Goal: Task Accomplishment & Management: Complete application form

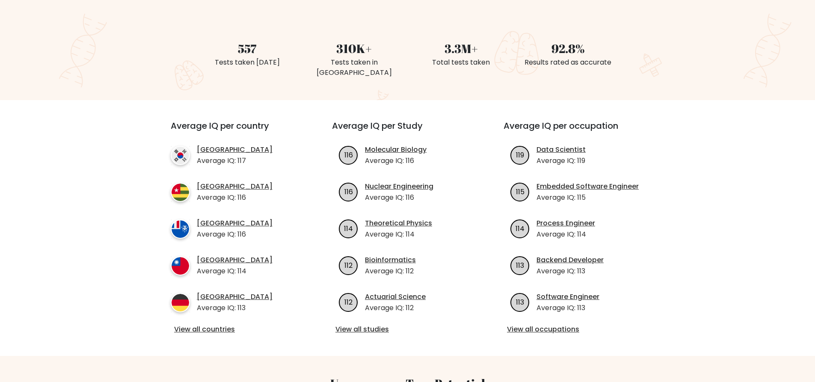
scroll to position [214, 0]
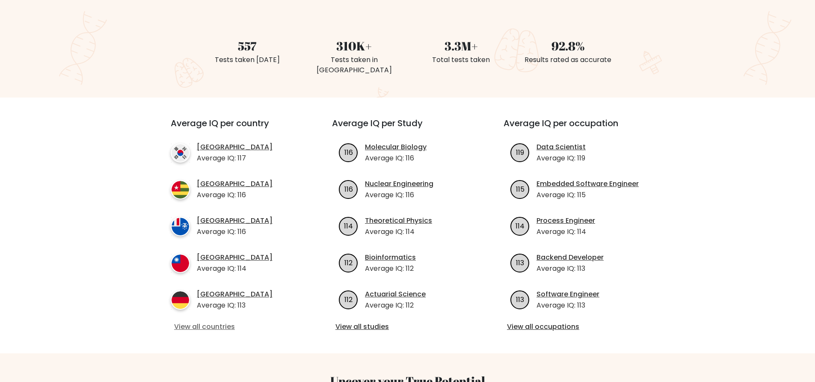
click at [226, 322] on link "View all countries" at bounding box center [236, 327] width 124 height 10
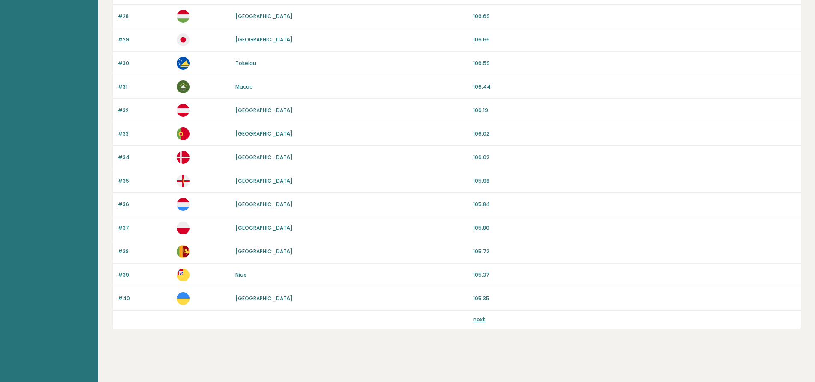
scroll to position [729, 0]
click at [479, 320] on link "next" at bounding box center [479, 317] width 12 height 7
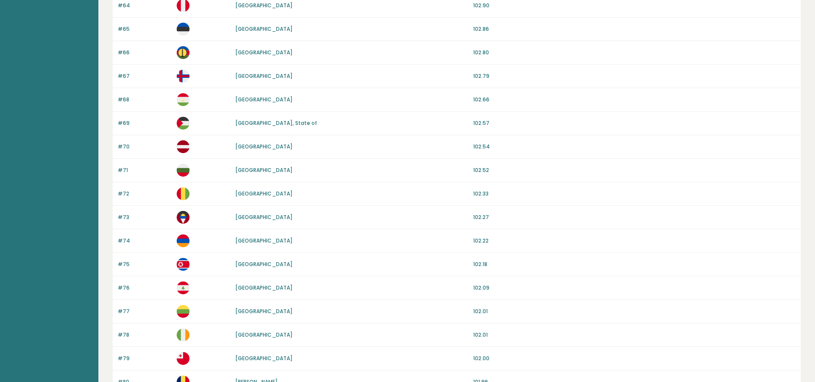
scroll to position [729, 0]
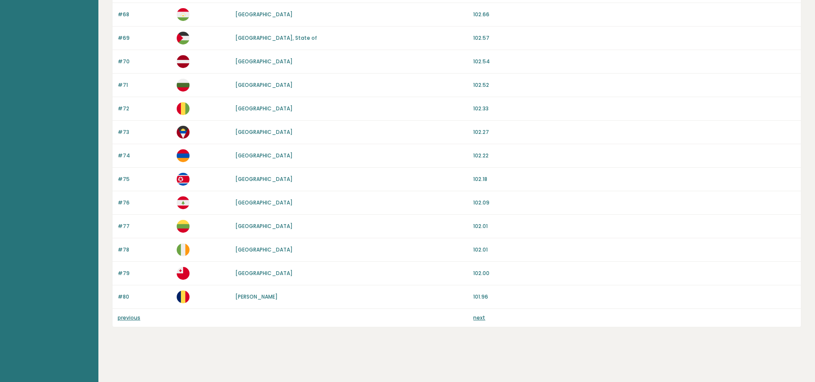
click at [481, 318] on link "next" at bounding box center [479, 317] width 12 height 7
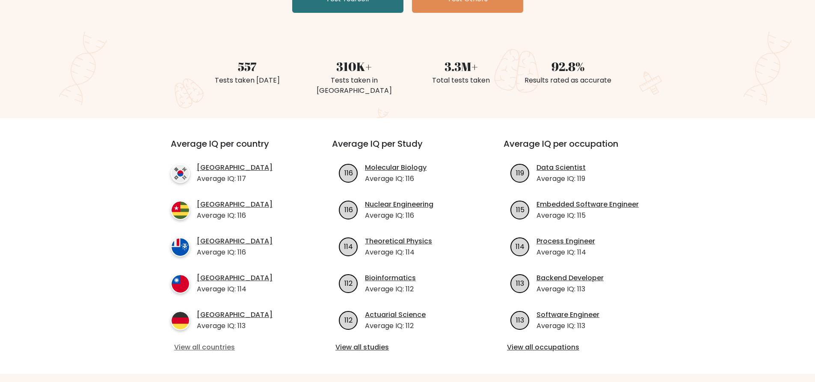
scroll to position [214, 0]
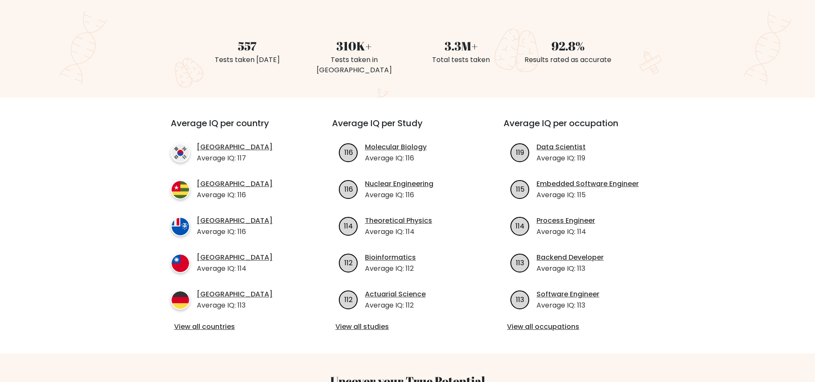
click at [215, 335] on div "Average IQ per country South Korea Average IQ: 117 Togo Average IQ: 116 French …" at bounding box center [407, 226] width 504 height 256
click at [215, 322] on link "View all countries" at bounding box center [236, 327] width 124 height 10
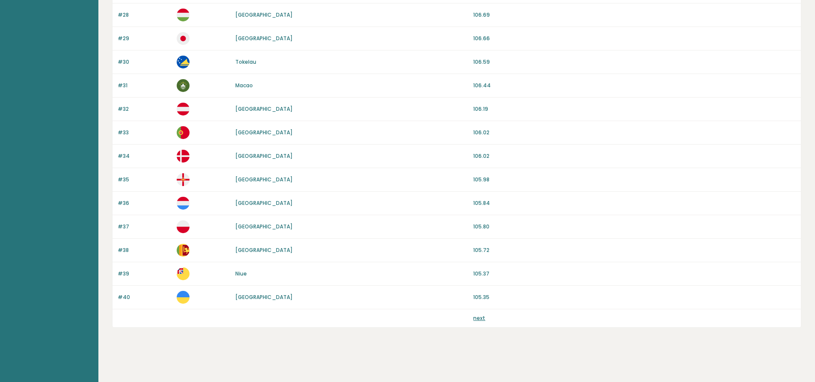
scroll to position [729, 0]
click at [475, 319] on link "next" at bounding box center [479, 317] width 12 height 7
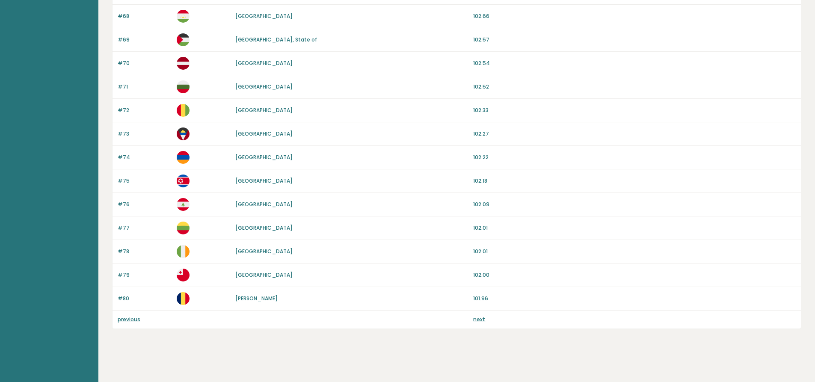
scroll to position [729, 0]
click at [481, 316] on link "next" at bounding box center [479, 317] width 12 height 7
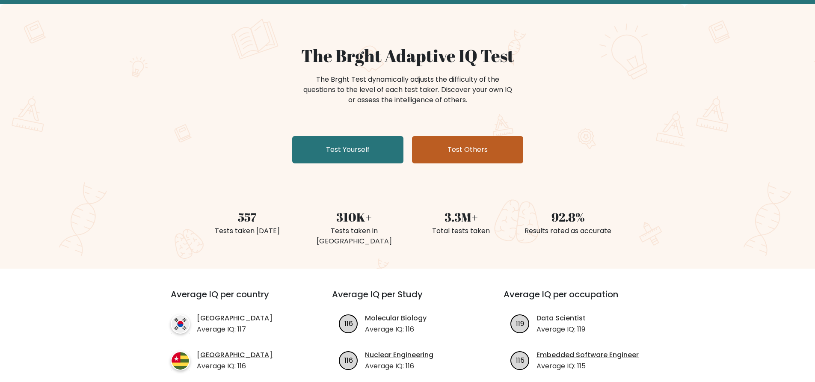
scroll to position [2344, 0]
click at [453, 150] on link "Test Others" at bounding box center [467, 149] width 111 height 27
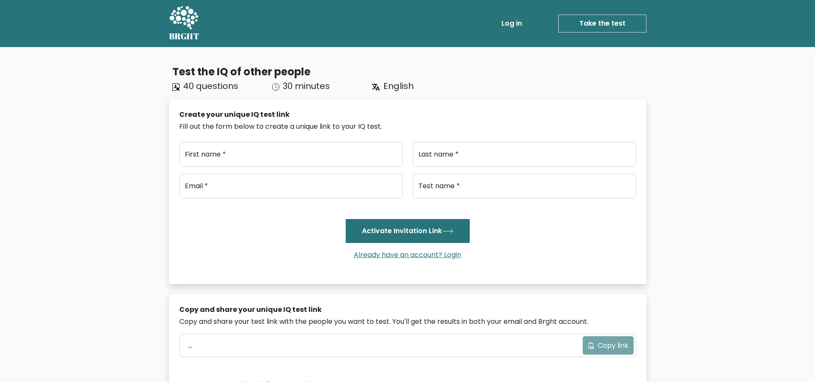
scroll to position [2344, 0]
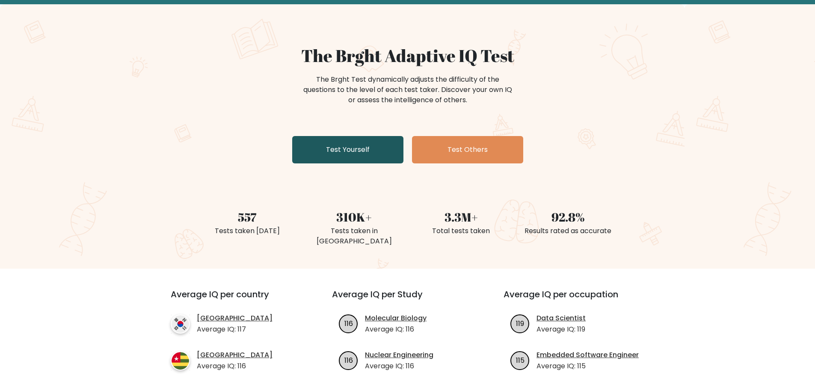
scroll to position [2344, 0]
click at [376, 154] on link "Test Yourself" at bounding box center [347, 149] width 111 height 27
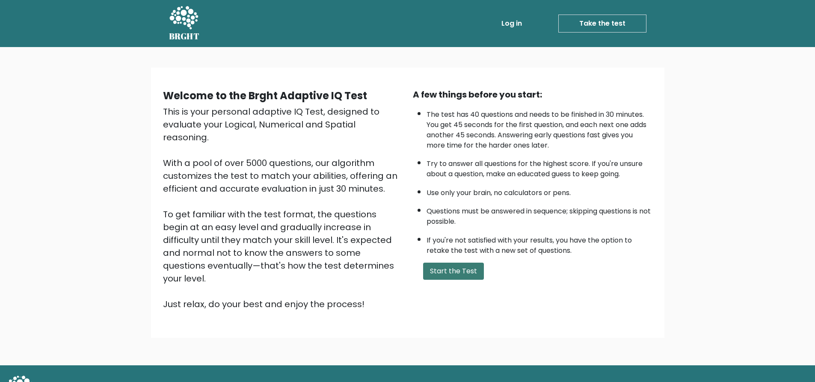
click at [459, 272] on button "Start the Test" at bounding box center [453, 271] width 61 height 17
click at [470, 277] on button "Start the Test" at bounding box center [453, 271] width 61 height 17
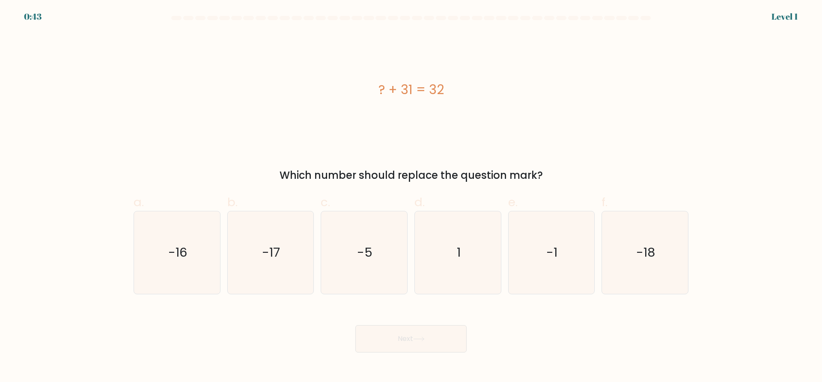
scroll to position [2344, 0]
click at [469, 259] on icon "1" at bounding box center [457, 252] width 83 height 83
click at [411, 197] on input "d. 1" at bounding box center [411, 194] width 0 height 6
radio input "true"
click at [442, 337] on button "Next" at bounding box center [410, 338] width 111 height 27
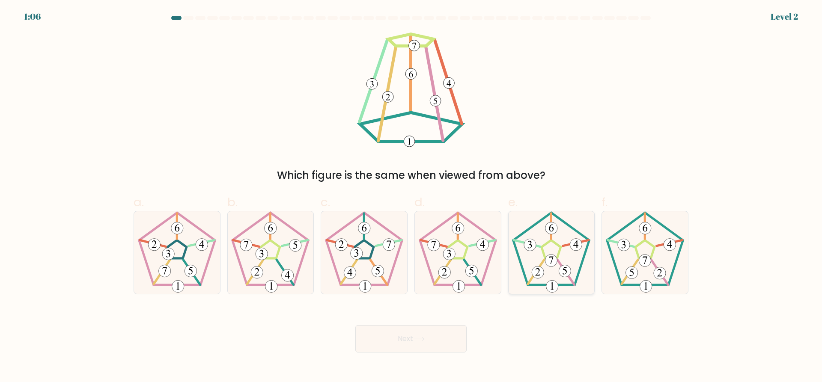
click at [572, 269] on icon at bounding box center [551, 252] width 83 height 83
click at [411, 197] on input "e." at bounding box center [411, 194] width 0 height 6
radio input "true"
click at [436, 341] on button "Next" at bounding box center [410, 338] width 111 height 27
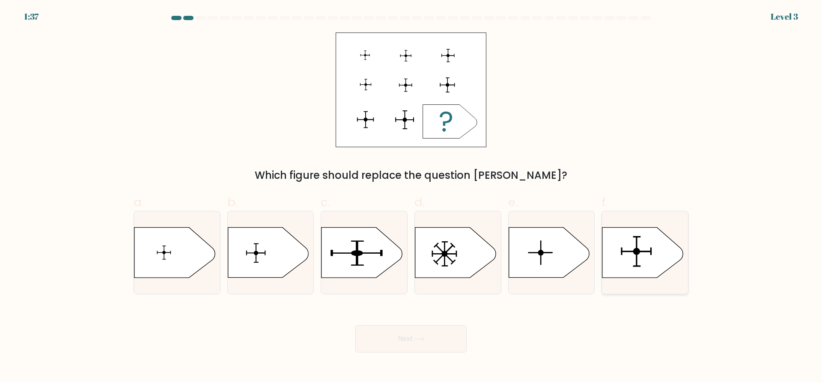
click at [653, 273] on icon at bounding box center [642, 253] width 80 height 50
click at [411, 197] on input "f." at bounding box center [411, 194] width 0 height 6
radio input "true"
click at [424, 343] on button "Next" at bounding box center [410, 338] width 111 height 27
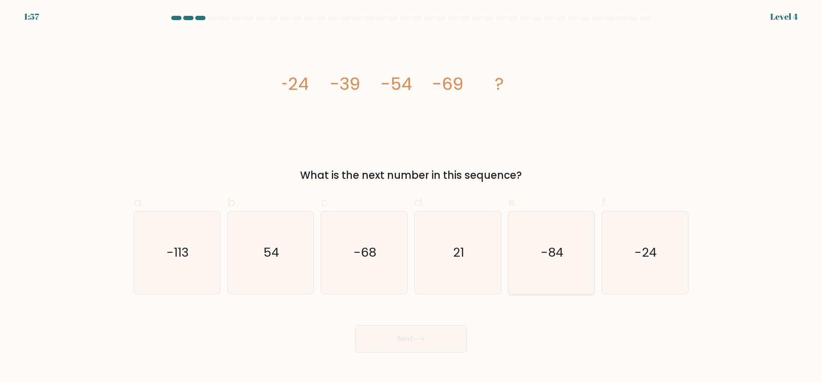
click at [546, 277] on icon "-84" at bounding box center [551, 252] width 83 height 83
click at [411, 197] on input "e. -84" at bounding box center [411, 194] width 0 height 6
radio input "true"
click at [435, 339] on button "Next" at bounding box center [410, 338] width 111 height 27
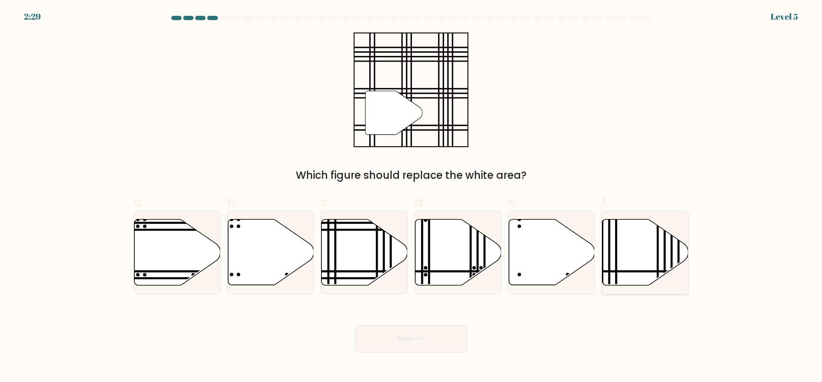
click at [641, 260] on icon at bounding box center [645, 253] width 86 height 66
click at [411, 197] on input "f." at bounding box center [411, 194] width 0 height 6
radio input "true"
click at [384, 279] on line at bounding box center [390, 279] width 173 height 0
click at [411, 197] on input "c." at bounding box center [411, 194] width 0 height 6
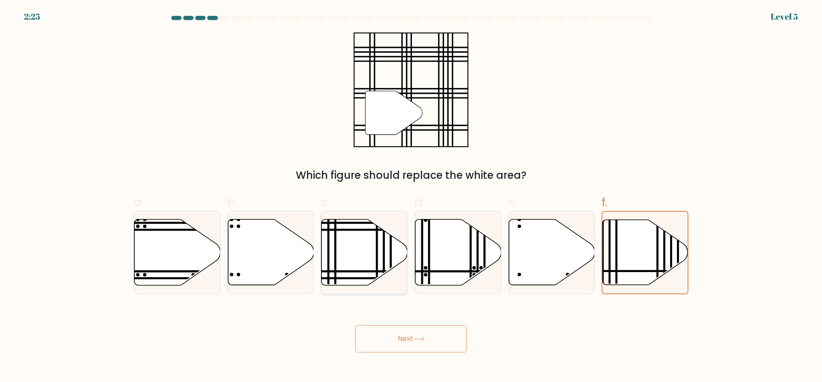
radio input "true"
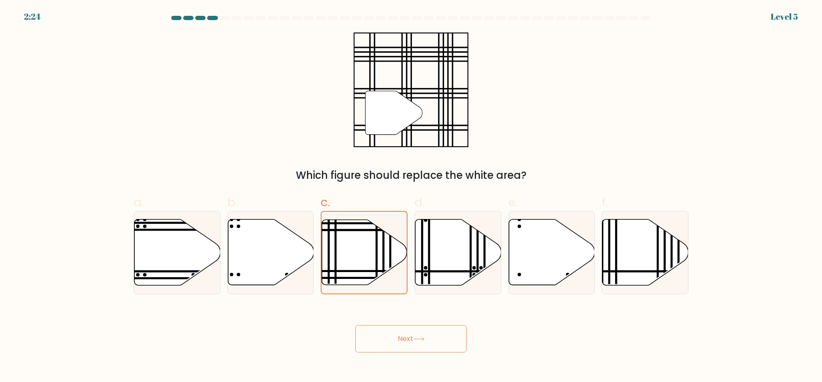
click at [424, 342] on button "Next" at bounding box center [410, 338] width 111 height 27
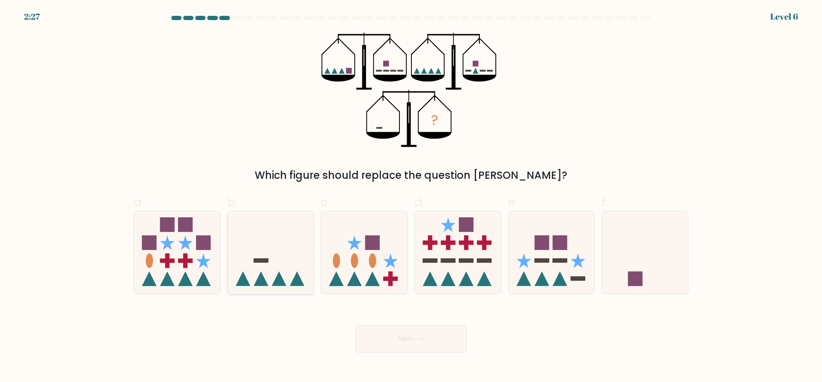
click at [268, 267] on icon at bounding box center [271, 252] width 86 height 71
click at [411, 197] on input "b." at bounding box center [411, 194] width 0 height 6
radio input "true"
click at [433, 339] on button "Next" at bounding box center [410, 338] width 111 height 27
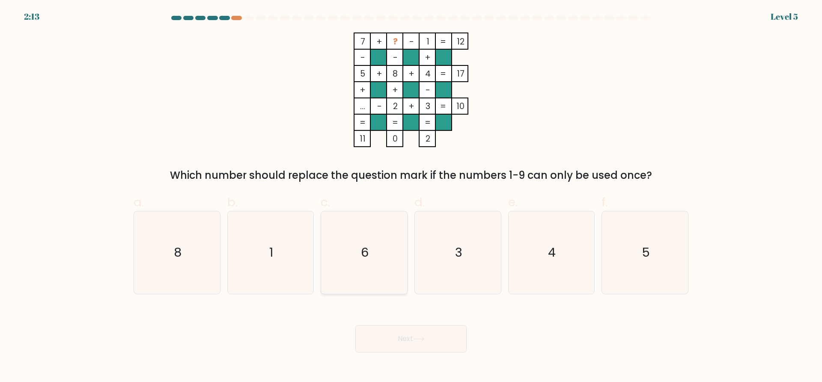
click at [379, 257] on icon "6" at bounding box center [364, 252] width 83 height 83
click at [411, 197] on input "c. 6" at bounding box center [411, 194] width 0 height 6
radio input "true"
click at [423, 339] on icon at bounding box center [418, 339] width 10 height 4
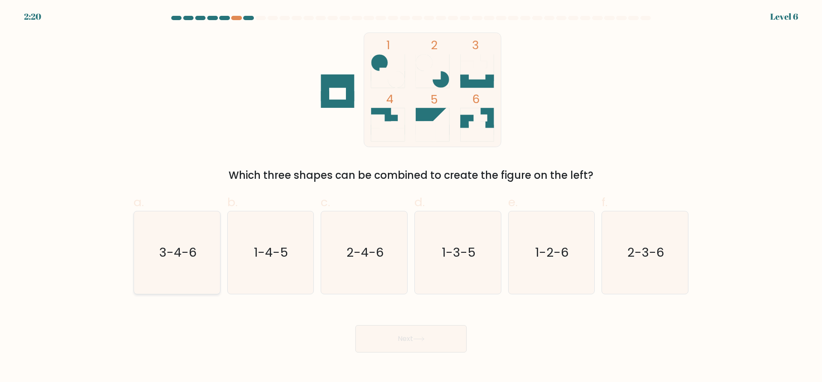
click at [186, 273] on icon "3-4-6" at bounding box center [177, 252] width 83 height 83
click at [411, 197] on input "a. 3-4-6" at bounding box center [411, 194] width 0 height 6
radio input "true"
click at [423, 337] on icon at bounding box center [419, 339] width 12 height 5
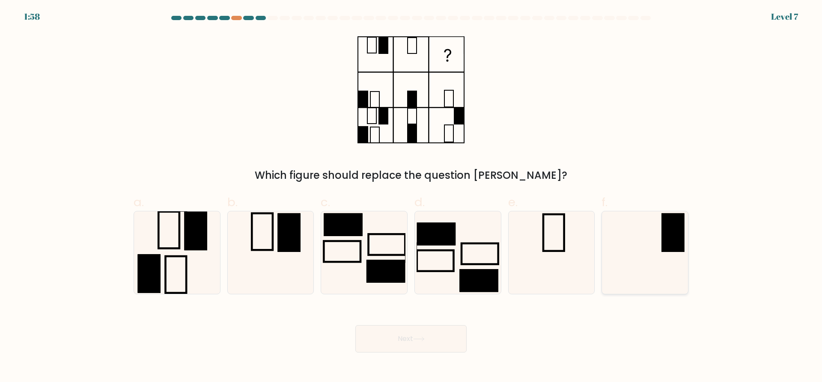
click at [667, 264] on icon at bounding box center [644, 252] width 83 height 83
click at [411, 197] on input "f." at bounding box center [411, 194] width 0 height 6
radio input "true"
click at [440, 341] on button "Next" at bounding box center [410, 338] width 111 height 27
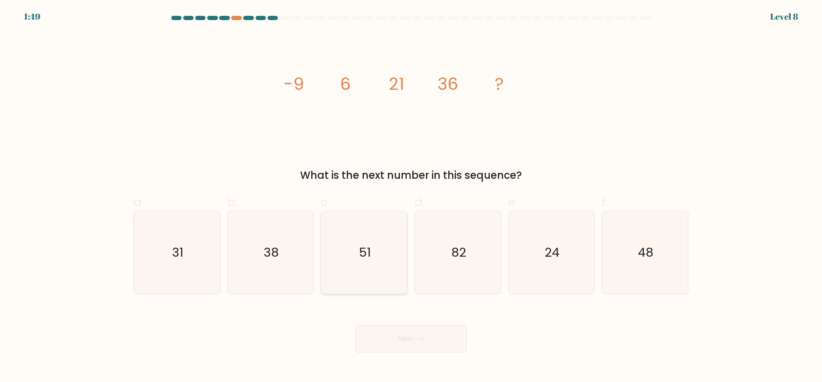
click at [374, 243] on icon "51" at bounding box center [364, 252] width 83 height 83
click at [411, 197] on input "c. 51" at bounding box center [411, 194] width 0 height 6
radio input "true"
click at [436, 342] on button "Next" at bounding box center [410, 338] width 111 height 27
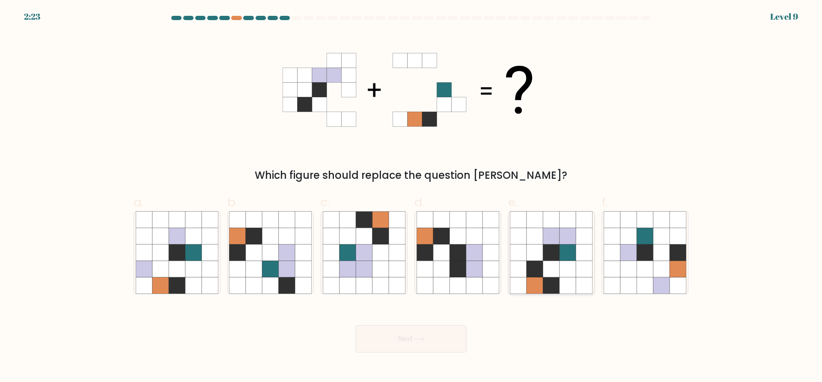
click at [560, 263] on icon at bounding box center [567, 269] width 16 height 16
click at [411, 197] on input "e." at bounding box center [411, 194] width 0 height 6
radio input "true"
click at [437, 340] on button "Next" at bounding box center [410, 338] width 111 height 27
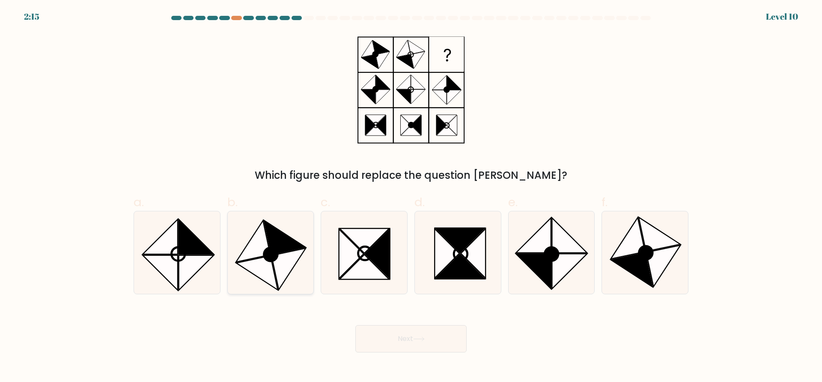
click at [300, 264] on icon at bounding box center [270, 252] width 83 height 83
click at [411, 197] on input "b." at bounding box center [411, 194] width 0 height 6
radio input "true"
click at [424, 337] on icon at bounding box center [419, 339] width 12 height 5
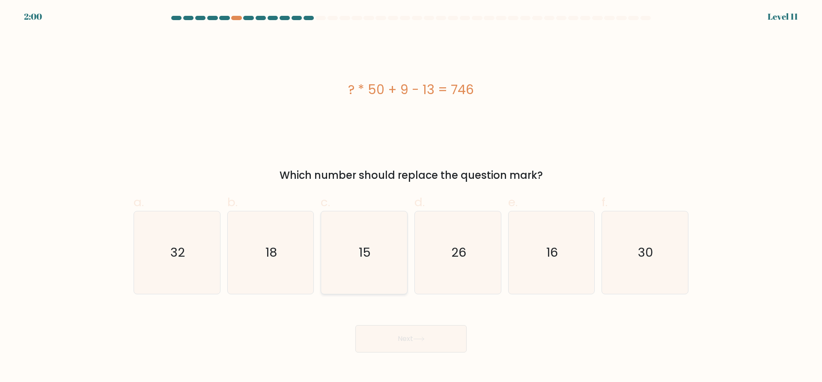
click at [340, 248] on icon "15" at bounding box center [364, 252] width 83 height 83
click at [411, 197] on input "c. 15" at bounding box center [411, 194] width 0 height 6
radio input "true"
click at [402, 341] on button "Next" at bounding box center [410, 338] width 111 height 27
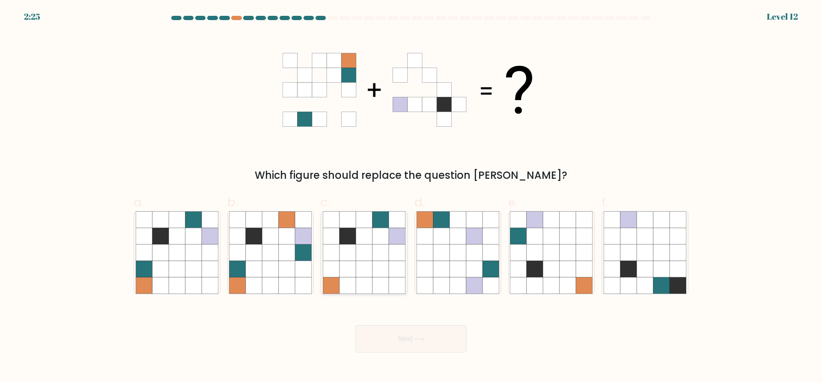
drag, startPoint x: 329, startPoint y: 285, endPoint x: 349, endPoint y: 290, distance: 19.8
drag, startPoint x: 349, startPoint y: 290, endPoint x: 182, endPoint y: 116, distance: 240.6
click at [181, 116] on div "Which figure should replace the question [PERSON_NAME]?" at bounding box center [410, 108] width 565 height 151
click at [374, 270] on icon at bounding box center [380, 269] width 16 height 16
click at [411, 197] on input "c." at bounding box center [411, 194] width 0 height 6
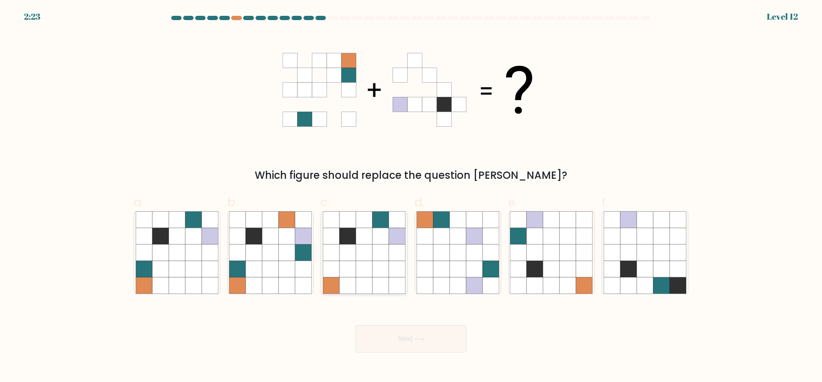
radio input "true"
click at [440, 344] on button "Next" at bounding box center [410, 338] width 111 height 27
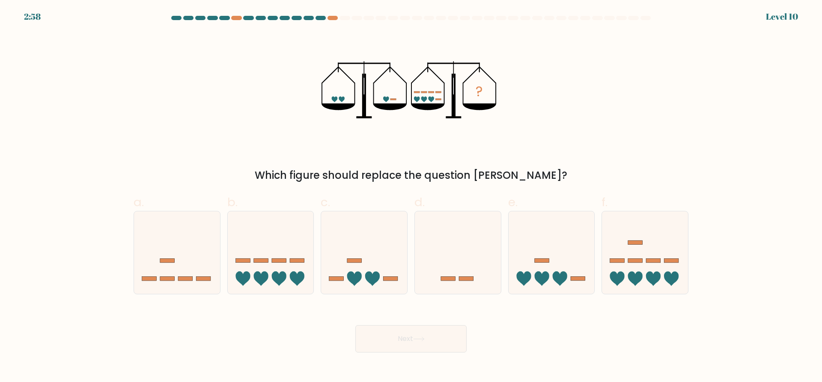
scroll to position [2344, 0]
click at [285, 261] on rect at bounding box center [279, 260] width 15 height 4
click at [411, 197] on input "b." at bounding box center [411, 194] width 0 height 6
radio input "true"
click at [411, 331] on button "Next" at bounding box center [410, 338] width 111 height 27
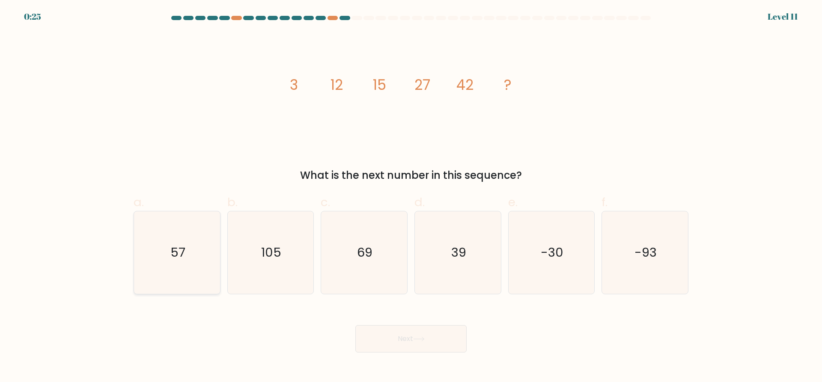
click at [180, 255] on text "57" at bounding box center [177, 252] width 15 height 17
click at [411, 197] on input "a. 57" at bounding box center [411, 194] width 0 height 6
radio input "true"
click at [432, 340] on button "Next" at bounding box center [410, 338] width 111 height 27
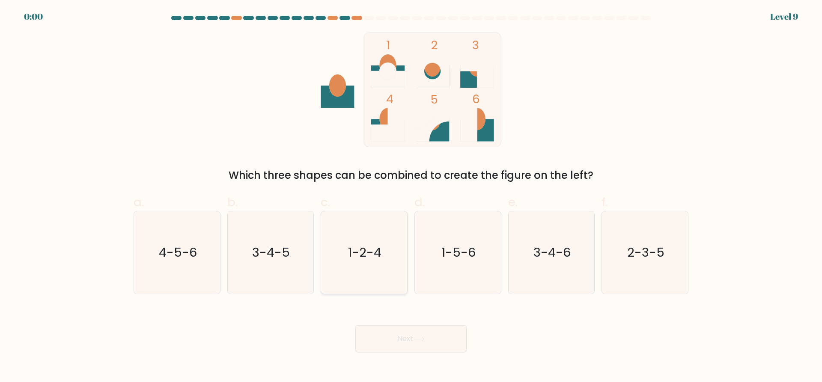
click at [389, 258] on icon "1-2-4" at bounding box center [364, 252] width 83 height 83
click at [411, 197] on input "c. 1-2-4" at bounding box center [411, 194] width 0 height 6
radio input "true"
click at [420, 345] on button "Next" at bounding box center [410, 338] width 111 height 27
click at [424, 340] on div "Next" at bounding box center [410, 329] width 565 height 48
